Goal: Transaction & Acquisition: Purchase product/service

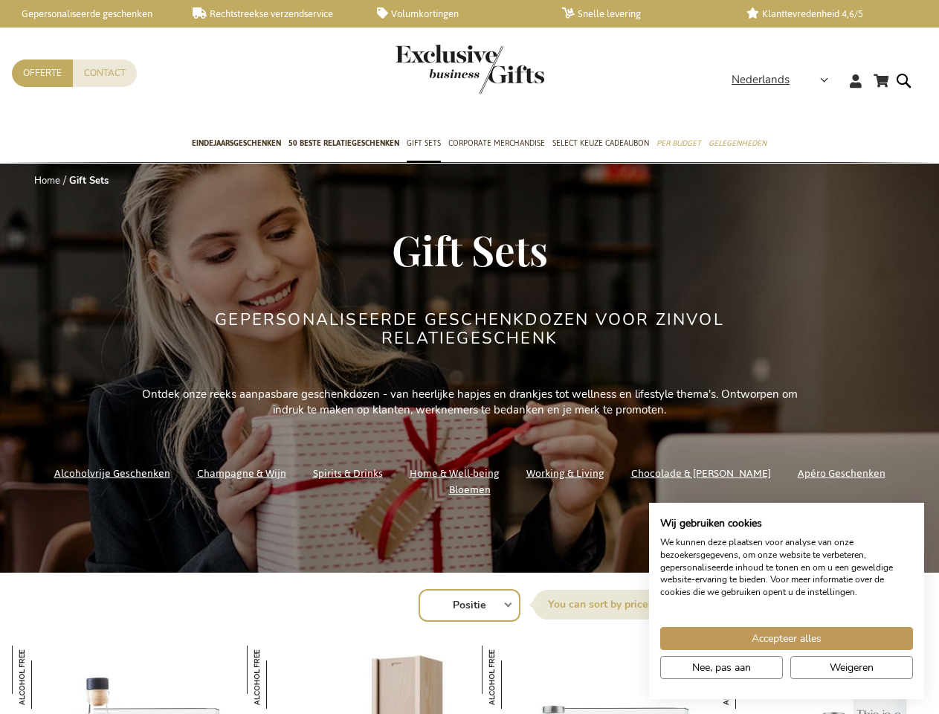
click at [469, 357] on div "Gepersonaliseerde geschenkdozen voor zinvol relatiegeschenk" at bounding box center [470, 348] width 558 height 75
click at [784, 80] on span "Nederlands" at bounding box center [761, 79] width 58 height 17
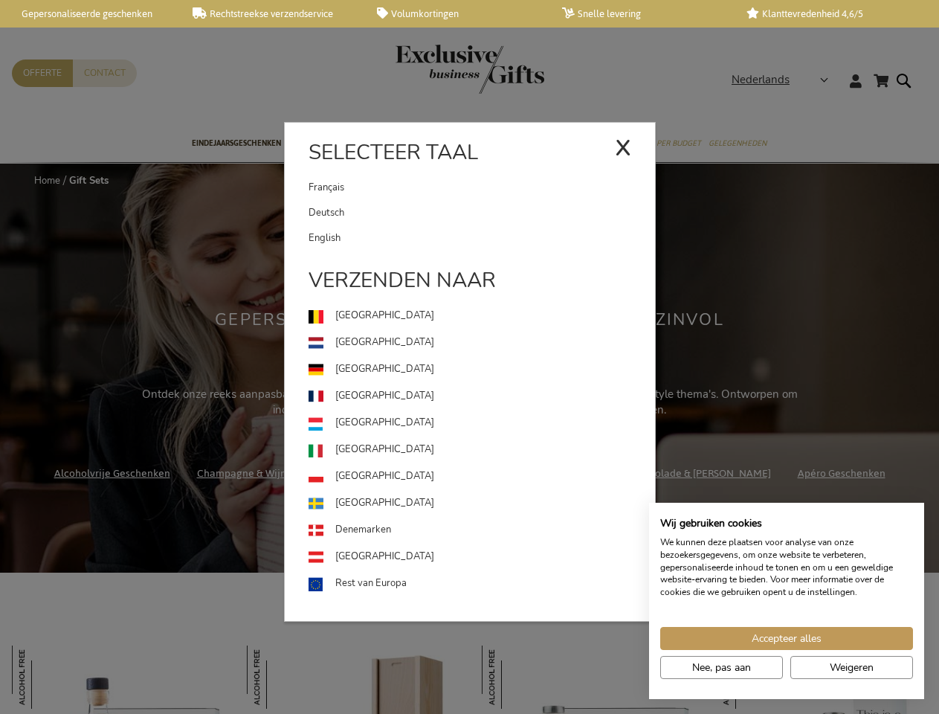
click at [732, 93] on div "Nederlands x Selecteer taal [DEMOGRAPHIC_DATA] Deutsch" at bounding box center [785, 82] width 106 height 22
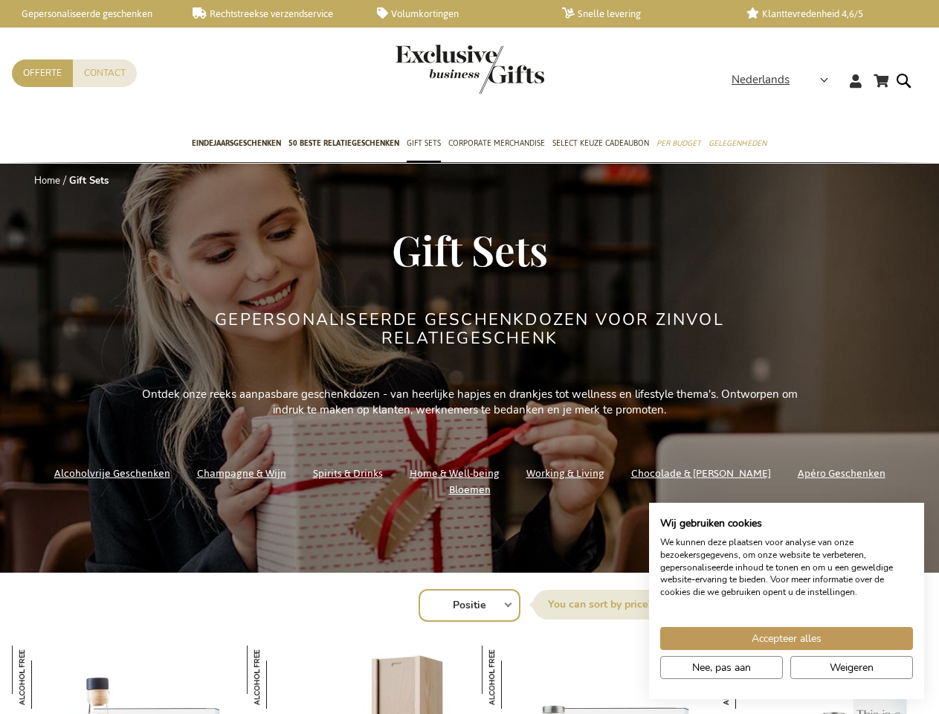
click at [278, 677] on img at bounding box center [278, 676] width 63 height 63
click at [513, 677] on img at bounding box center [513, 676] width 63 height 63
click at [787, 638] on span "Accepteer alles" at bounding box center [787, 638] width 70 height 16
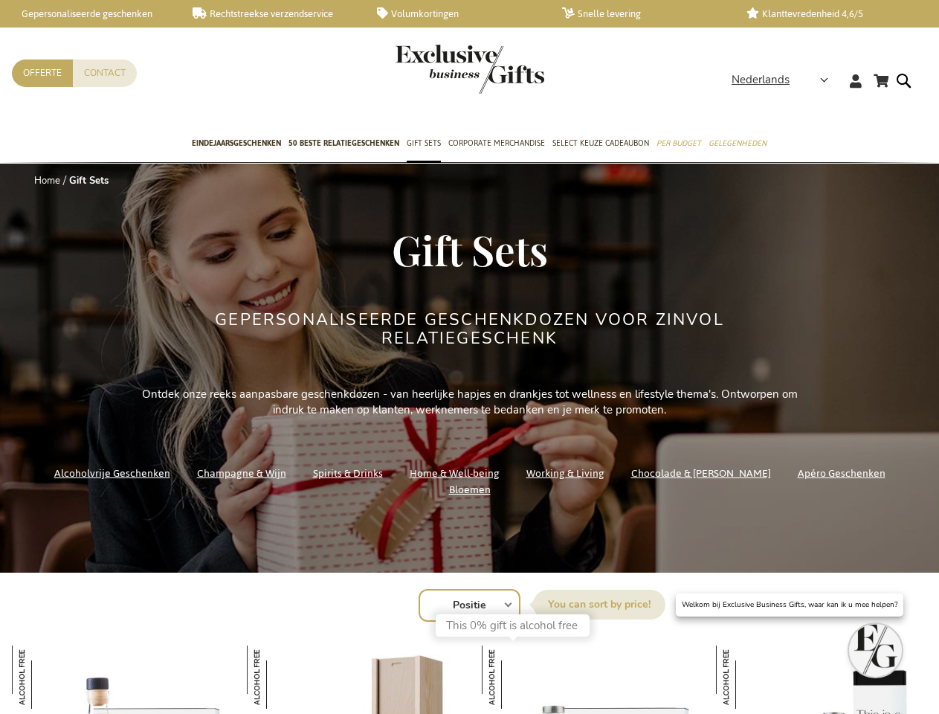
click at [721, 667] on img at bounding box center [747, 676] width 63 height 63
